Goal: Information Seeking & Learning: Understand process/instructions

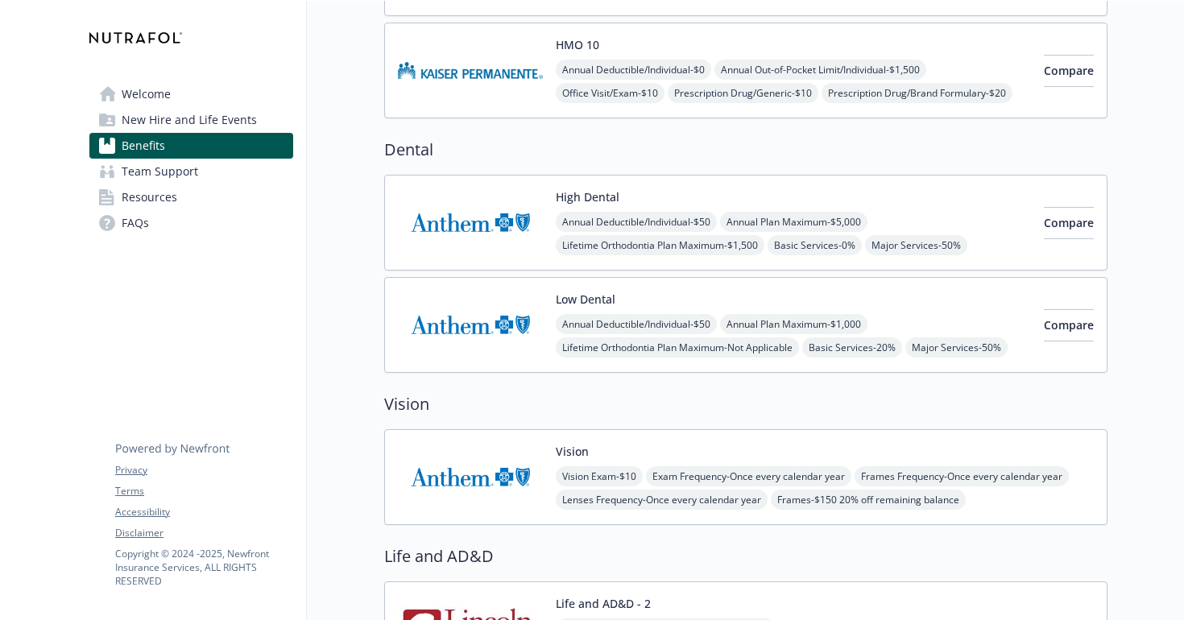
scroll to position [1011, 0]
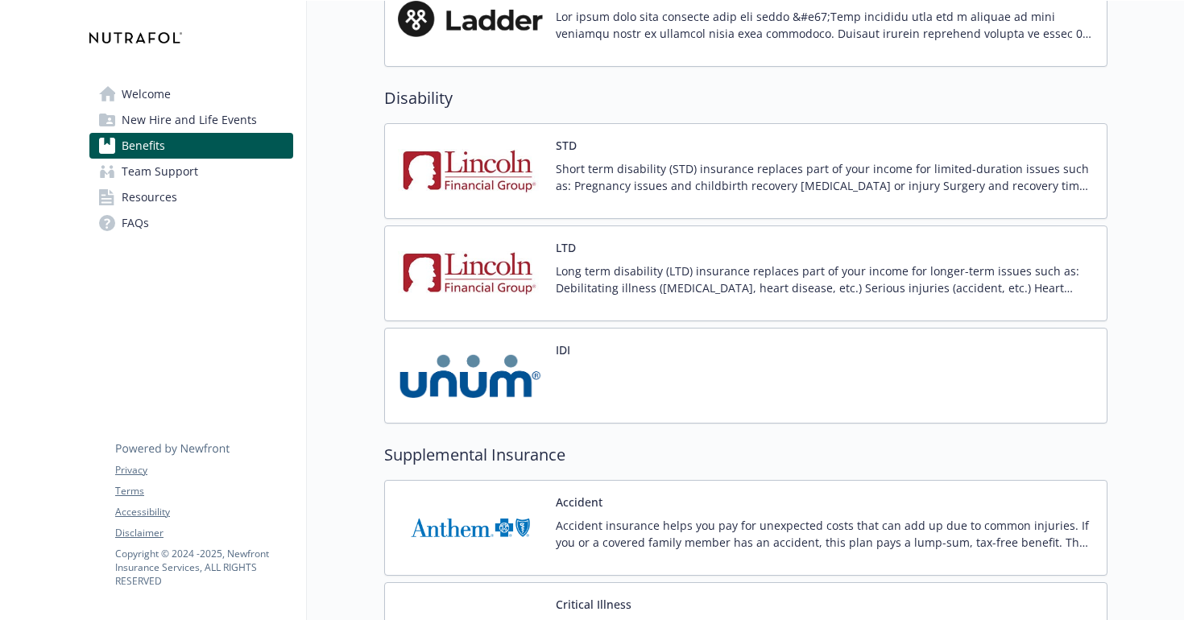
click at [663, 277] on p "Long term disability (LTD) insurance replaces part of your income for longer-te…" at bounding box center [825, 280] width 538 height 34
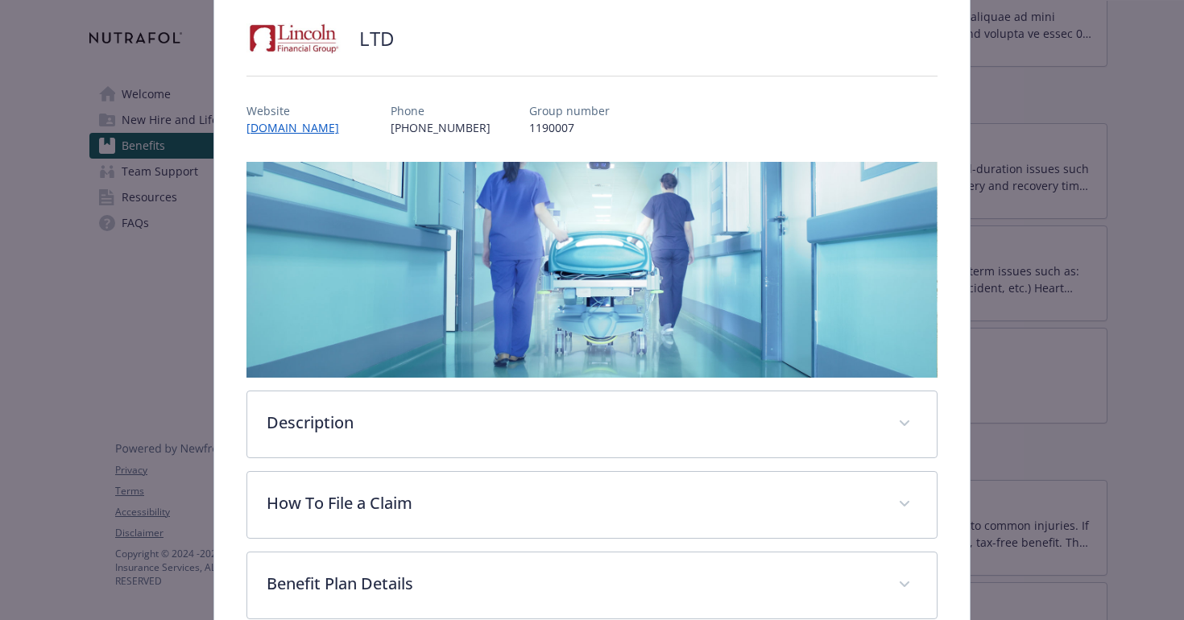
scroll to position [361, 0]
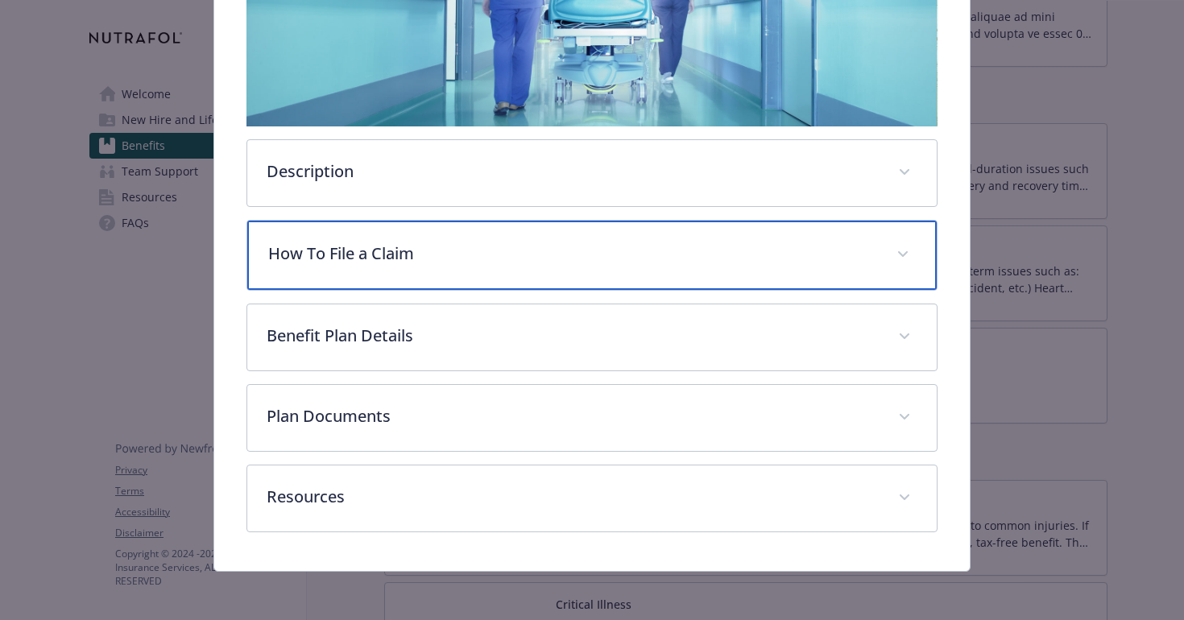
click at [635, 259] on p "How To File a Claim" at bounding box center [573, 254] width 610 height 24
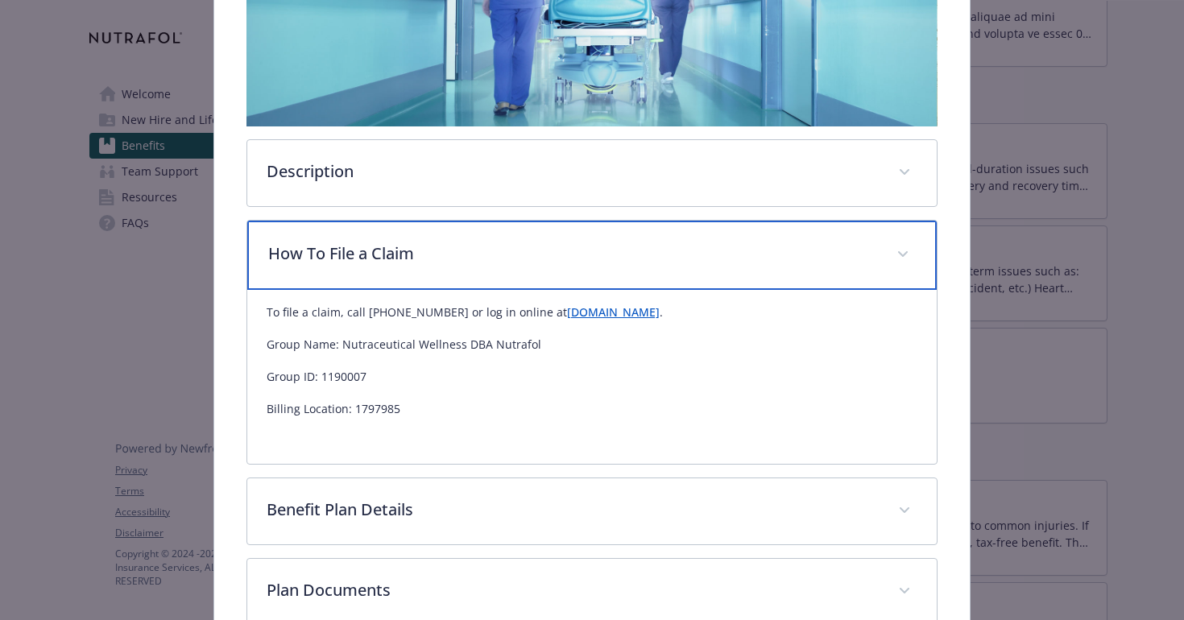
click at [635, 259] on p "How To File a Claim" at bounding box center [573, 254] width 610 height 24
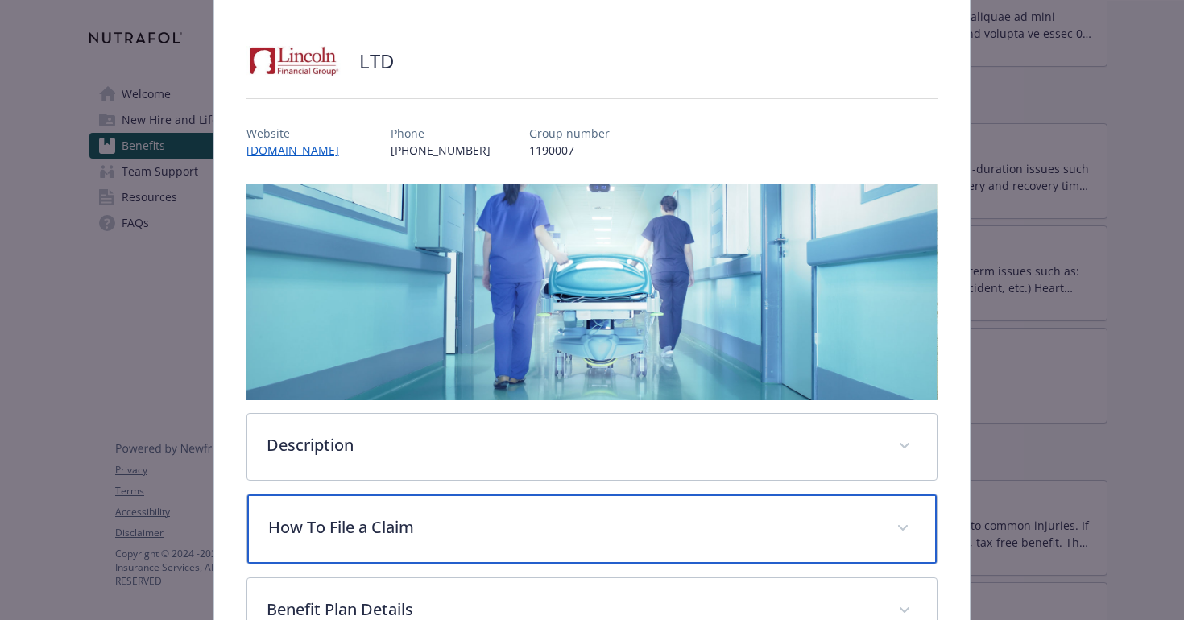
scroll to position [0, 0]
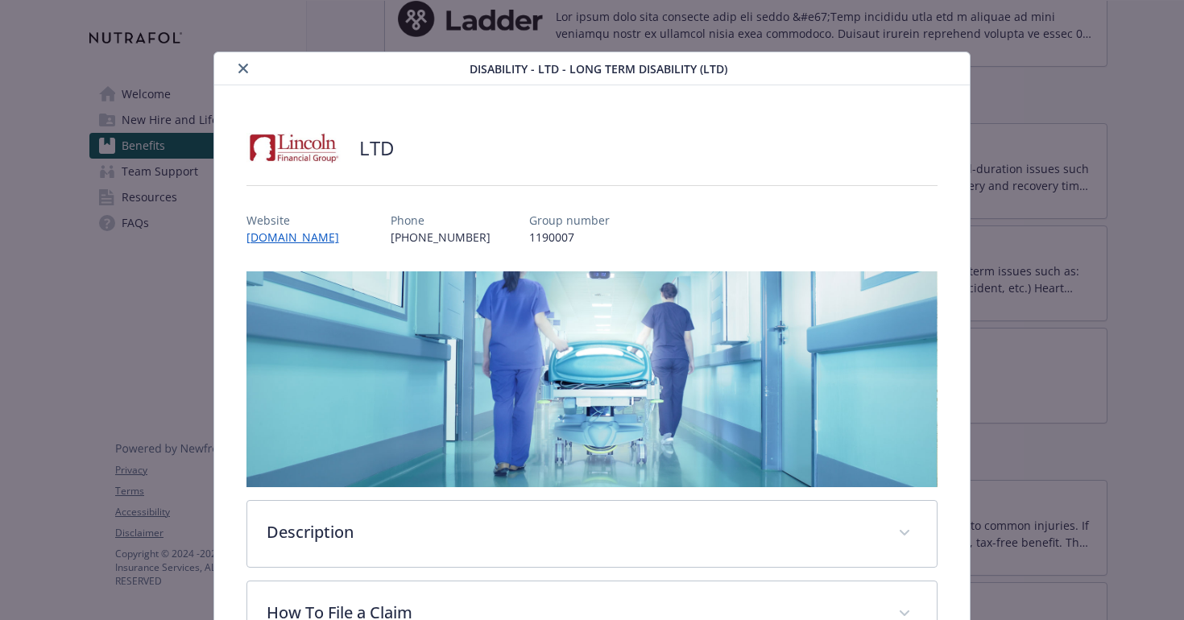
click at [245, 65] on icon "close" at bounding box center [243, 69] width 10 height 10
